Goal: Task Accomplishment & Management: Use online tool/utility

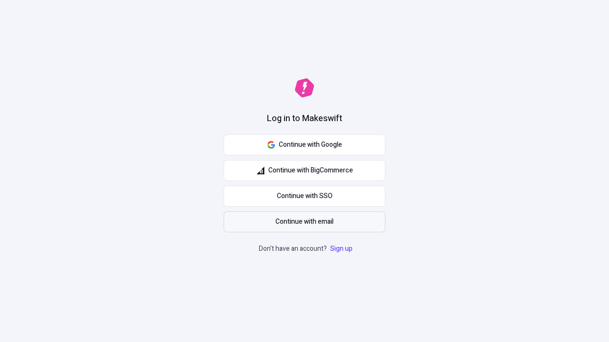
click at [304, 222] on span "Continue with email" at bounding box center [304, 222] width 58 height 10
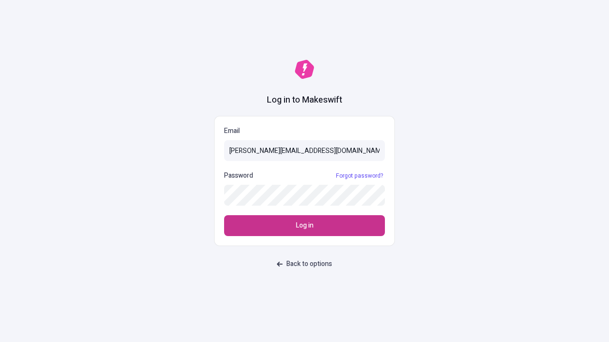
click at [304, 226] on span "Log in" at bounding box center [305, 226] width 18 height 10
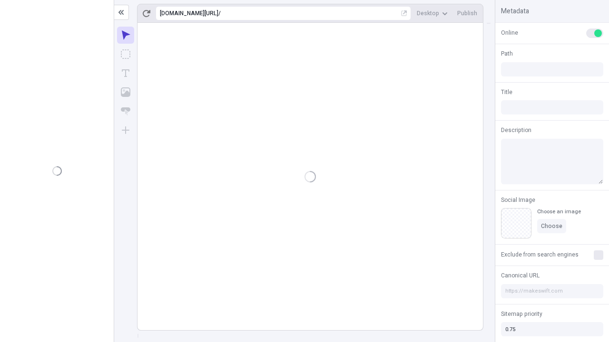
type input "/deep-link-acidus"
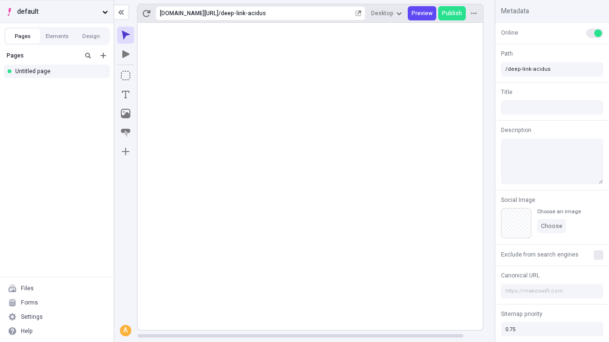
click at [57, 11] on span "default" at bounding box center [57, 12] width 81 height 10
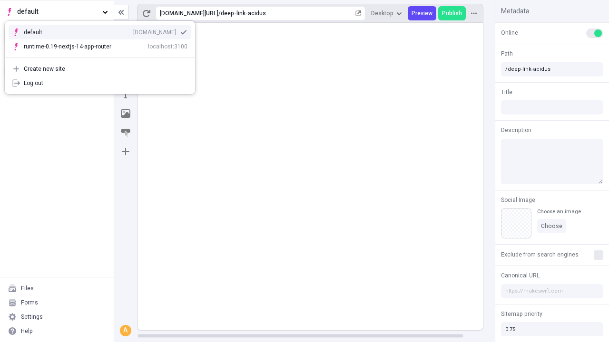
click at [133, 30] on div "[DOMAIN_NAME]" at bounding box center [154, 33] width 43 height 8
click at [103, 56] on icon "Add new" at bounding box center [103, 56] width 6 height 6
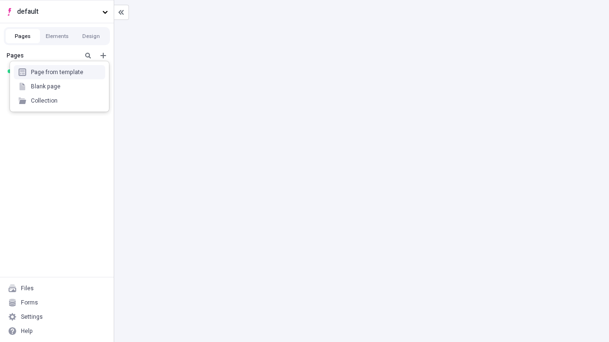
click at [59, 87] on div "Blank page" at bounding box center [59, 86] width 91 height 14
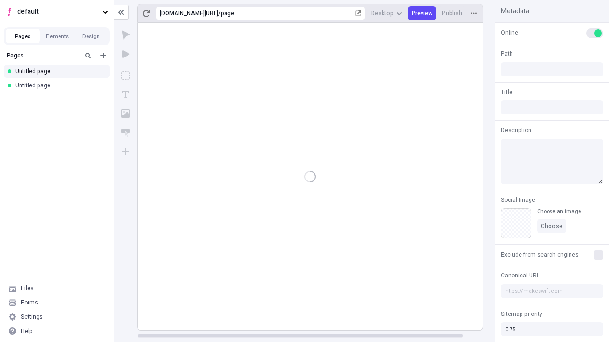
type input "/page"
